Goal: Task Accomplishment & Management: Complete application form

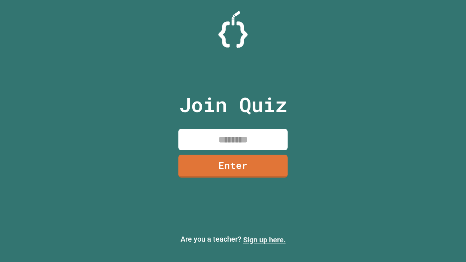
click at [264, 240] on link "Sign up here." at bounding box center [264, 239] width 43 height 9
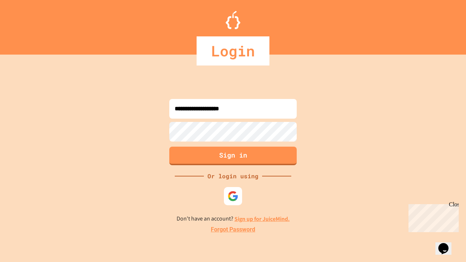
type input "**********"
